Goal: Task Accomplishment & Management: Use online tool/utility

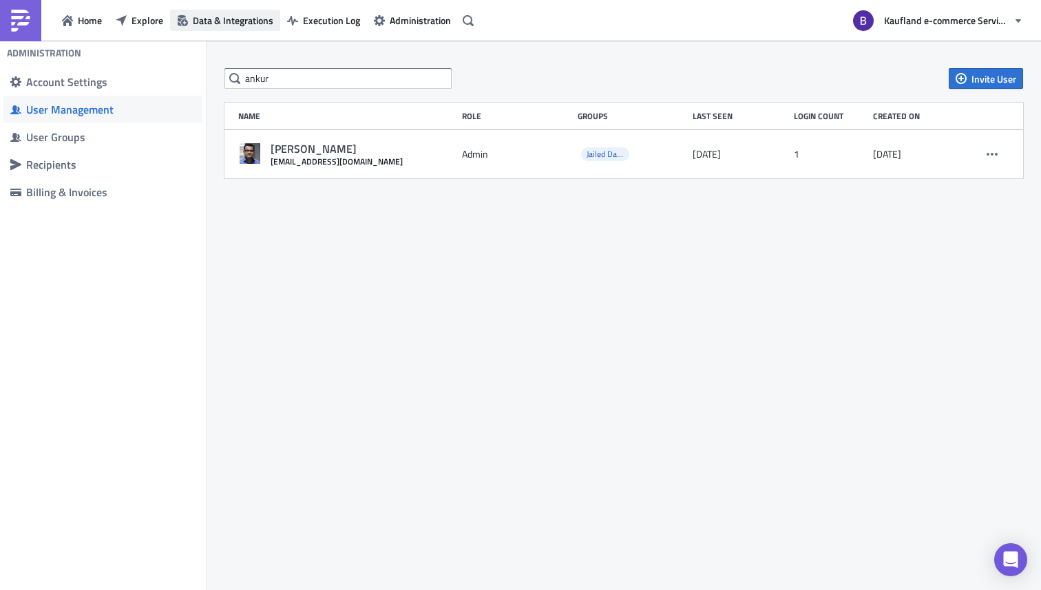
click at [202, 25] on span "Data & Integrations" at bounding box center [233, 20] width 81 height 14
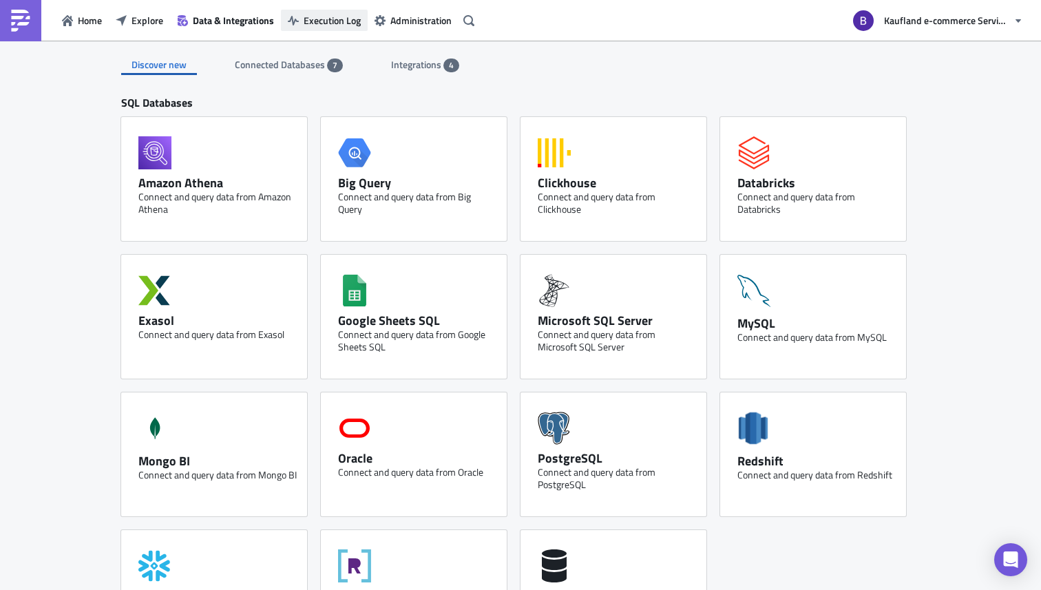
click at [317, 19] on span "Execution Log" at bounding box center [332, 20] width 57 height 14
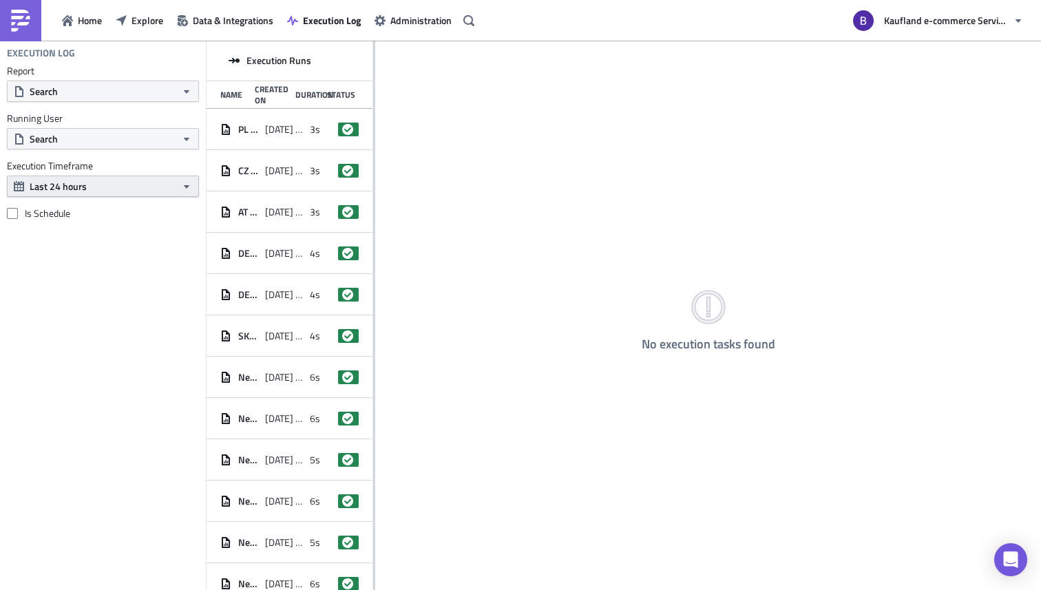
click at [95, 179] on button "Last 24 hours" at bounding box center [103, 186] width 192 height 21
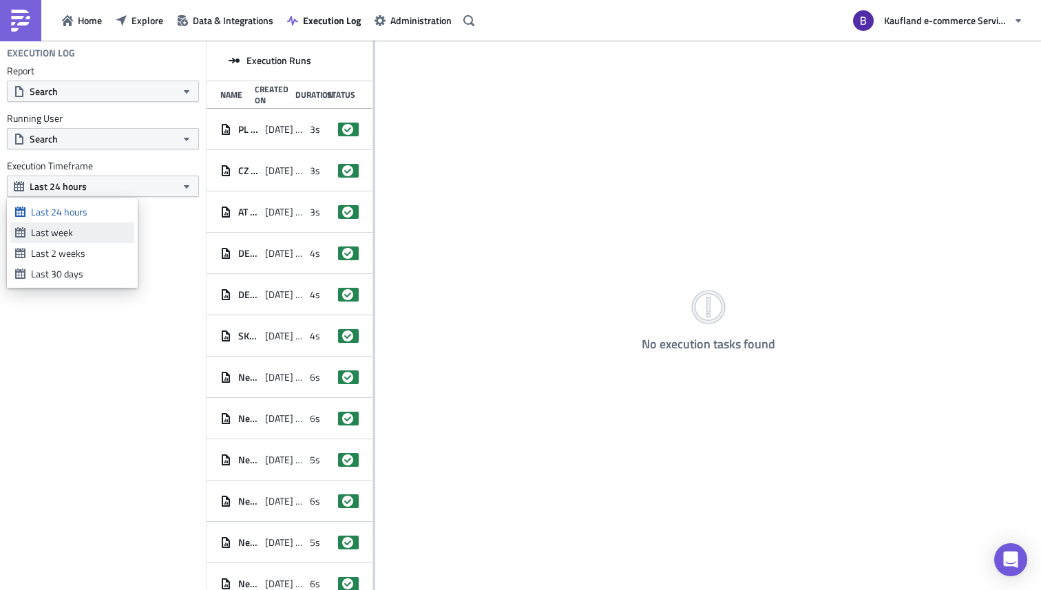
click at [65, 228] on div "Last week" at bounding box center [80, 233] width 98 height 14
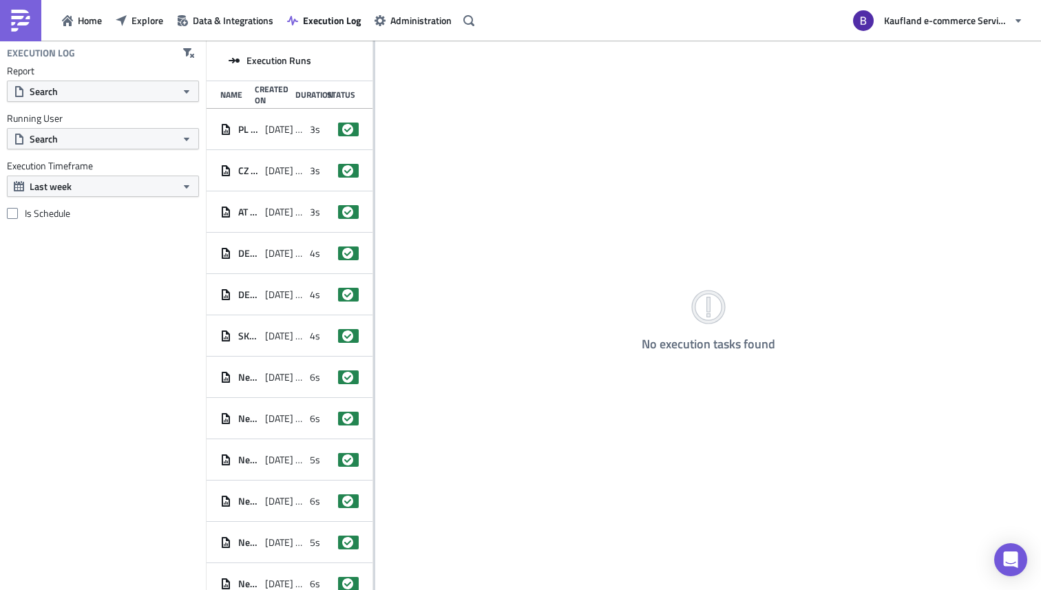
scroll to position [343, 0]
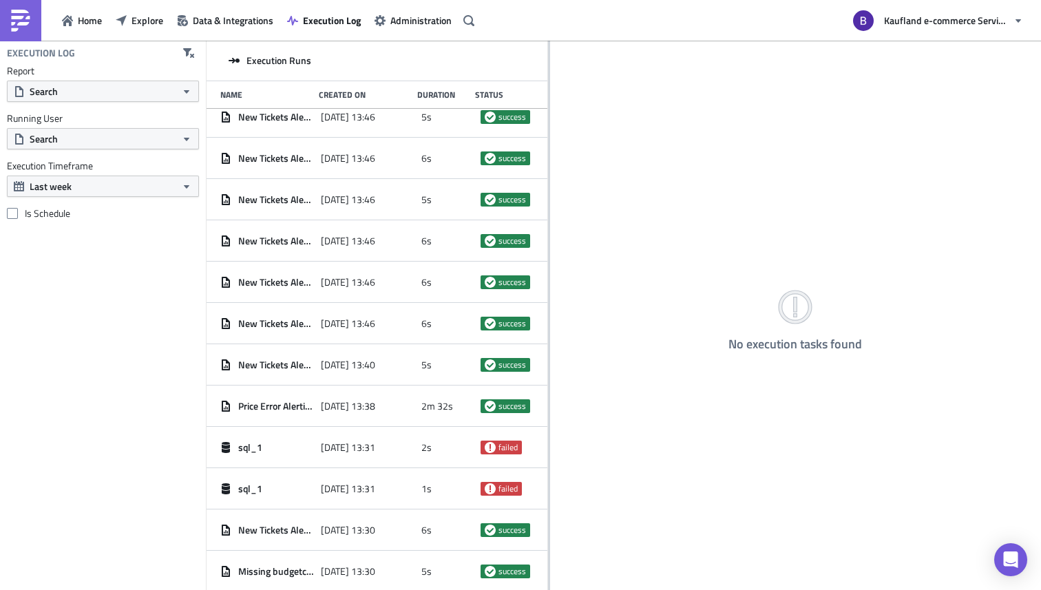
drag, startPoint x: 375, startPoint y: 109, endPoint x: 547, endPoint y: 112, distance: 172.2
click at [548, 112] on div at bounding box center [549, 317] width 2 height 552
